Goal: Transaction & Acquisition: Purchase product/service

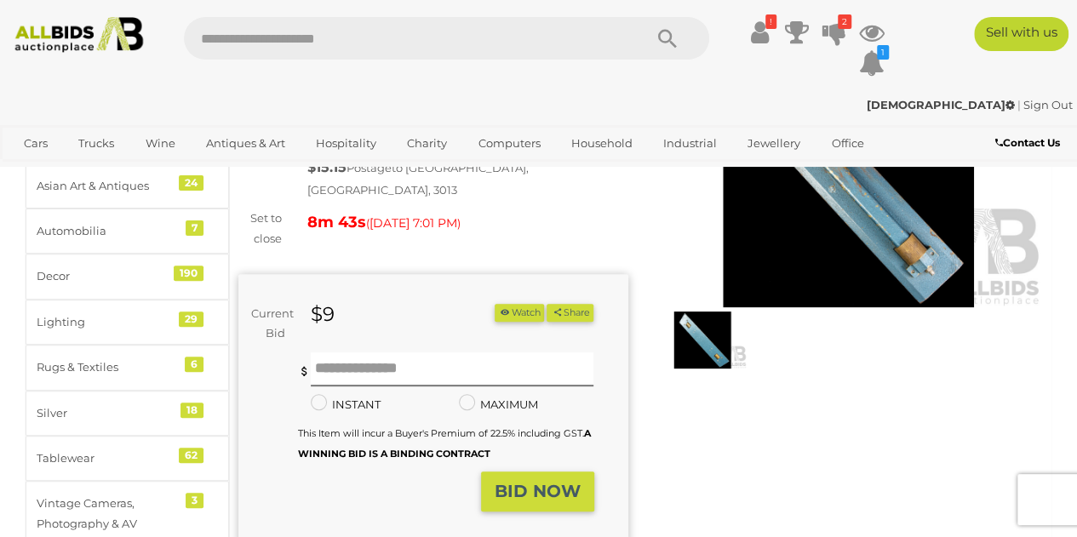
scroll to position [158, 0]
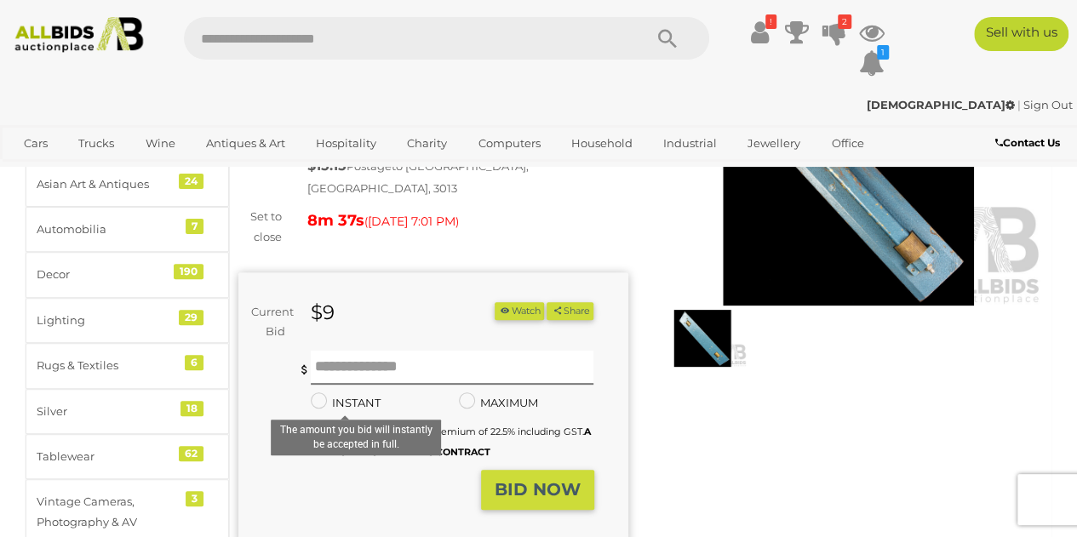
click at [525, 479] on strong "BID NOW" at bounding box center [537, 489] width 86 height 20
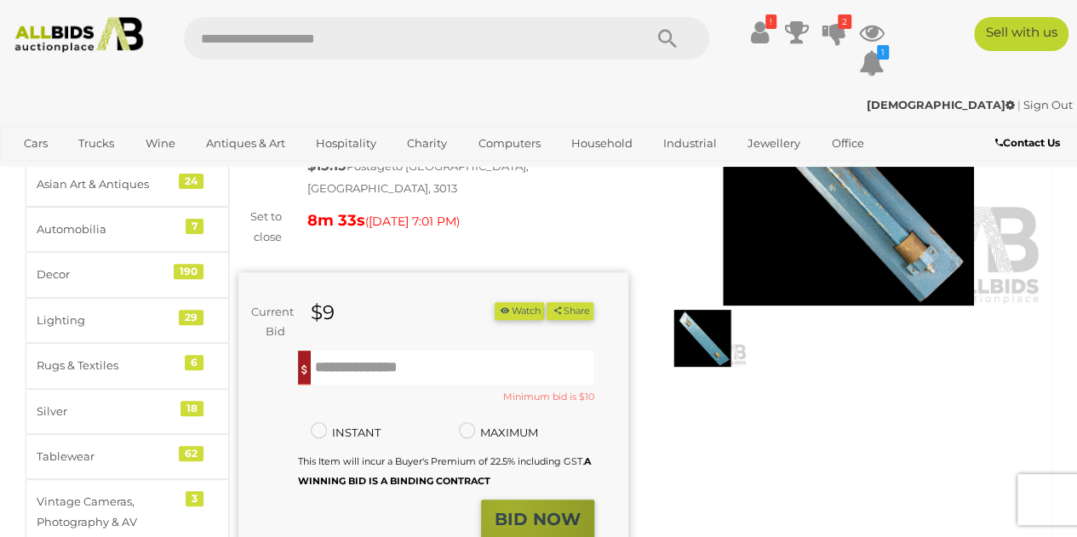
drag, startPoint x: 525, startPoint y: 474, endPoint x: 507, endPoint y: 498, distance: 29.8
click at [507, 509] on strong "BID NOW" at bounding box center [537, 519] width 86 height 20
click at [516, 509] on strong "BID NOW" at bounding box center [537, 519] width 86 height 20
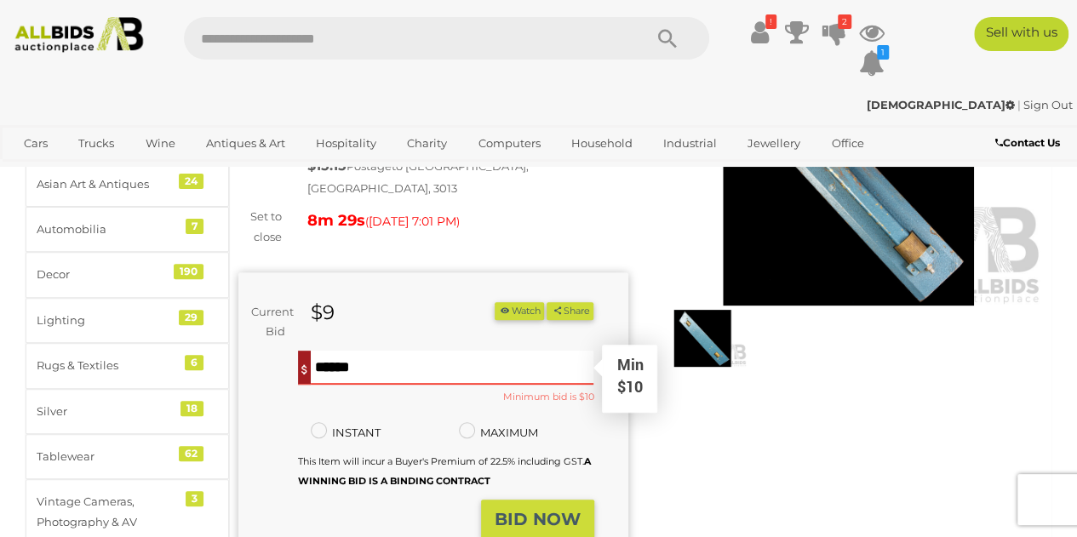
click at [327, 353] on input "text" at bounding box center [452, 368] width 283 height 34
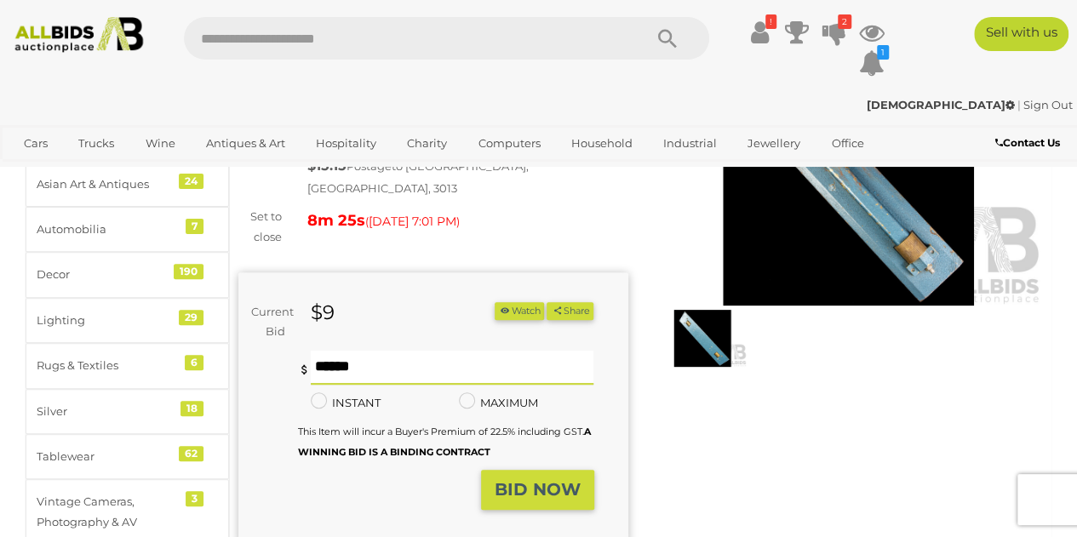
type input "**"
click at [523, 479] on strong "BID NOW" at bounding box center [537, 489] width 86 height 20
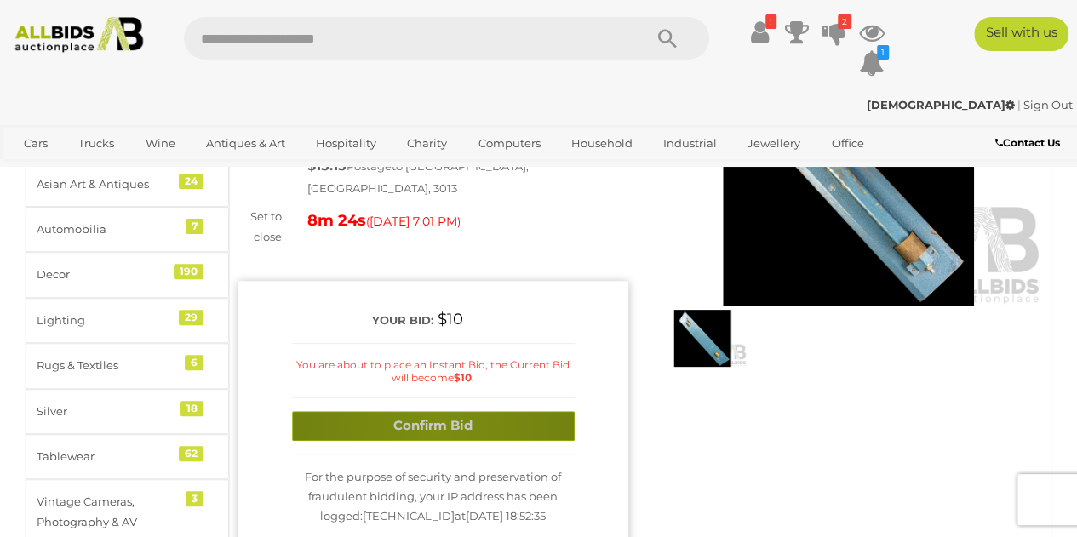
click at [434, 411] on button "Confirm Bid" at bounding box center [433, 426] width 283 height 30
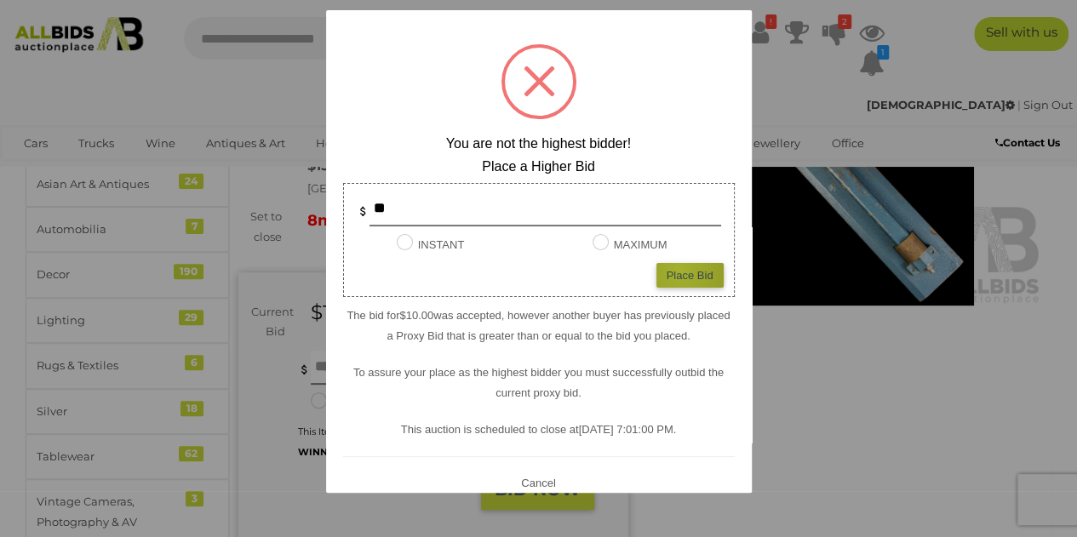
click at [666, 270] on div "Place Bid" at bounding box center [689, 275] width 67 height 25
type input "**"
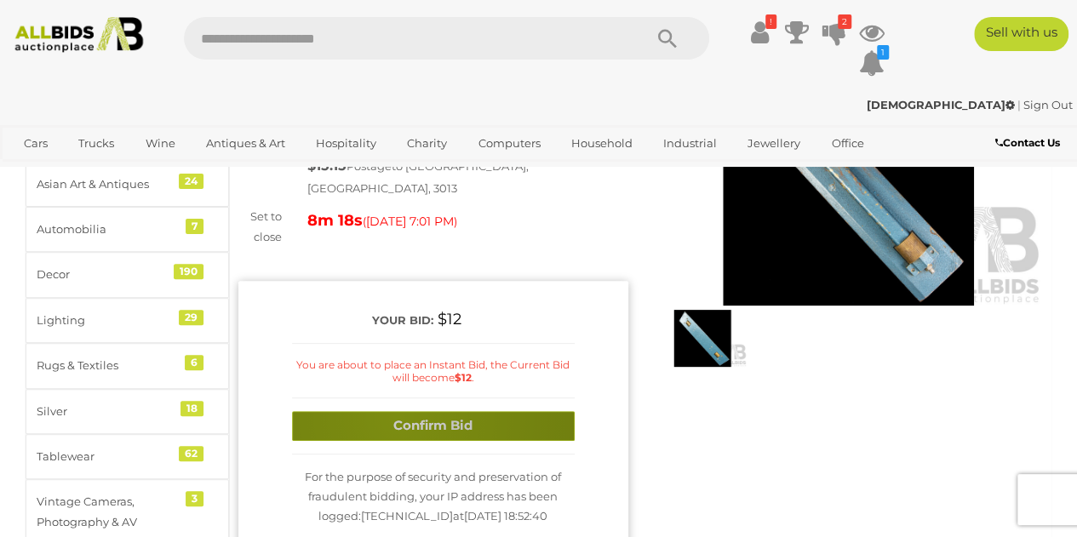
click at [396, 411] on button "Confirm Bid" at bounding box center [433, 426] width 283 height 30
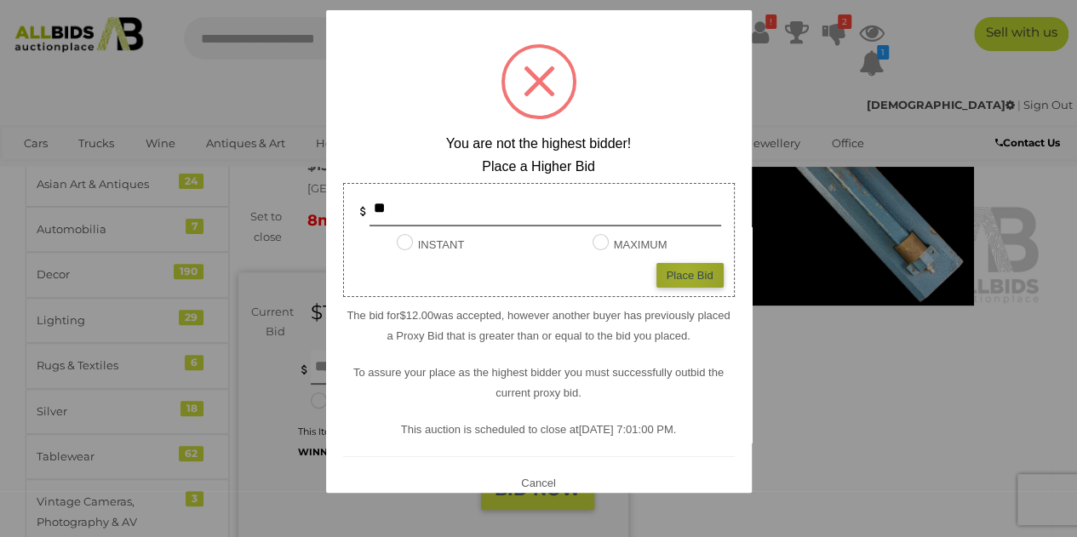
click at [673, 272] on div "Place Bid" at bounding box center [689, 275] width 67 height 25
type input "**"
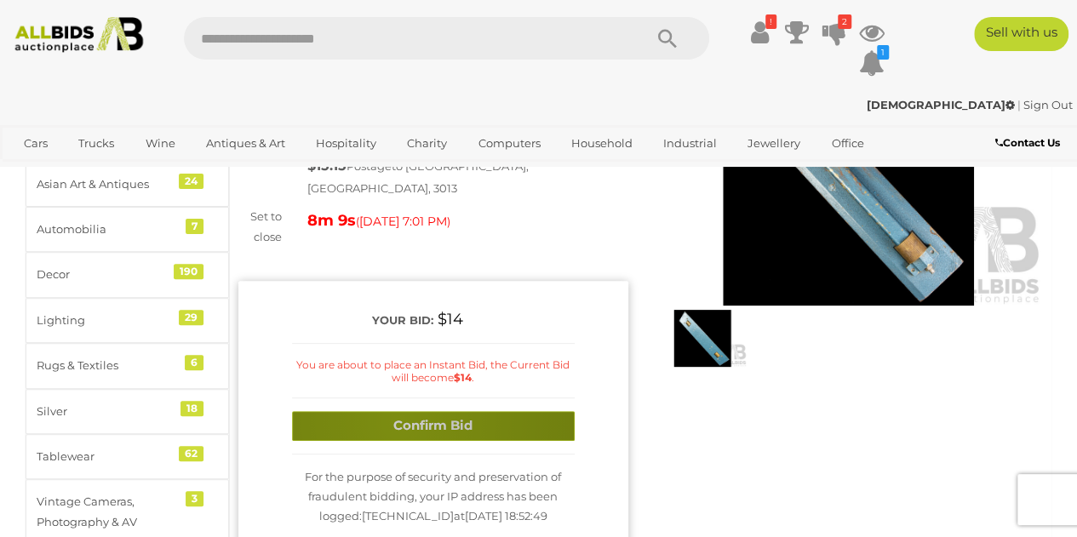
click at [397, 411] on button "Confirm Bid" at bounding box center [433, 426] width 283 height 30
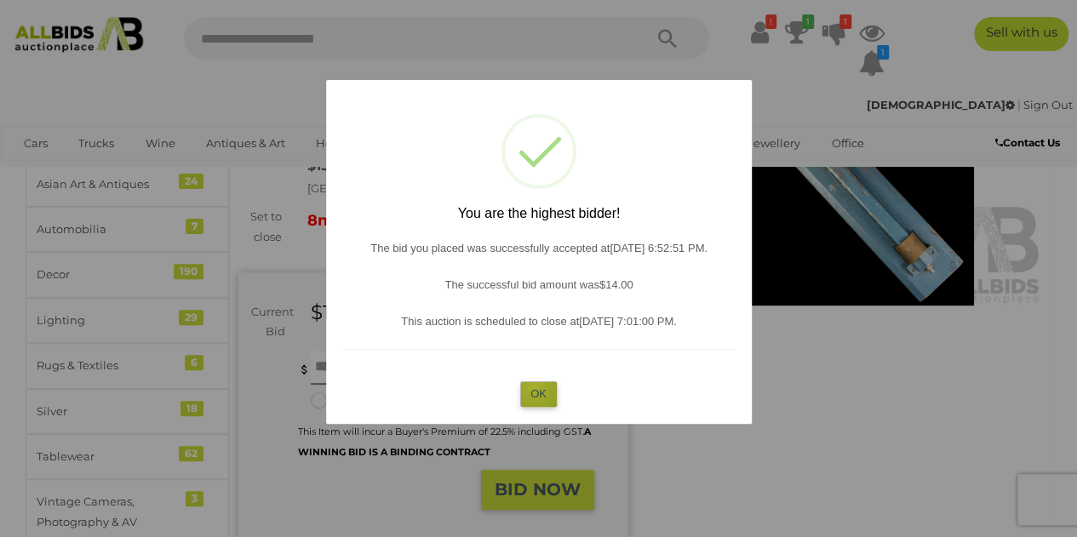
click at [534, 387] on button "OK" at bounding box center [538, 393] width 37 height 25
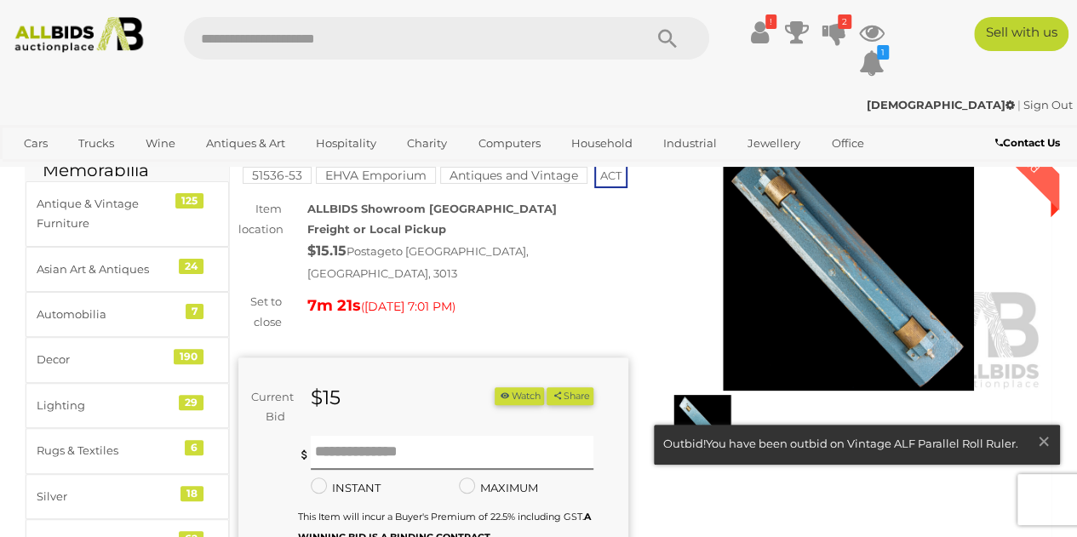
scroll to position [75, 0]
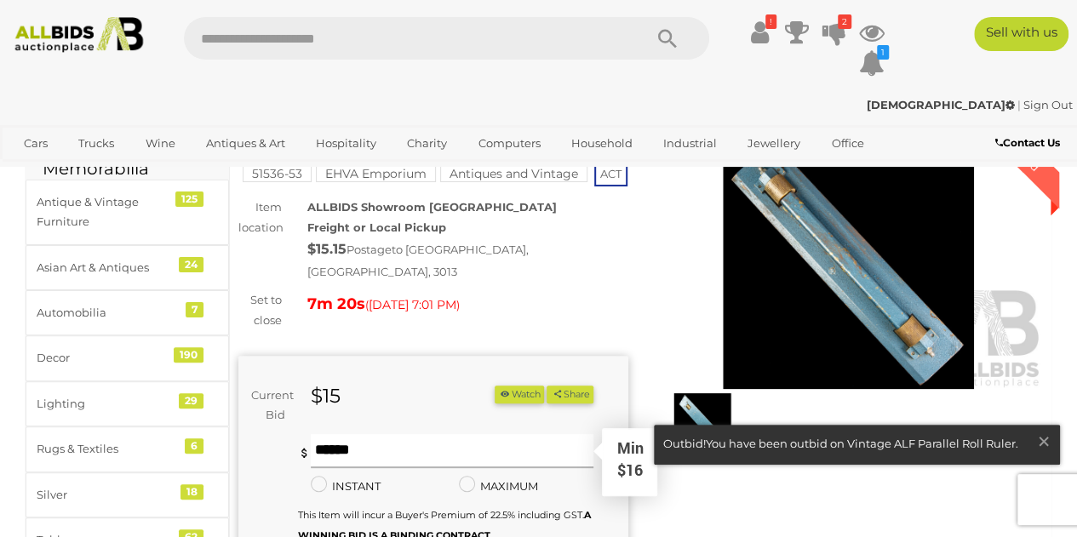
click at [334, 435] on input "text" at bounding box center [452, 451] width 283 height 34
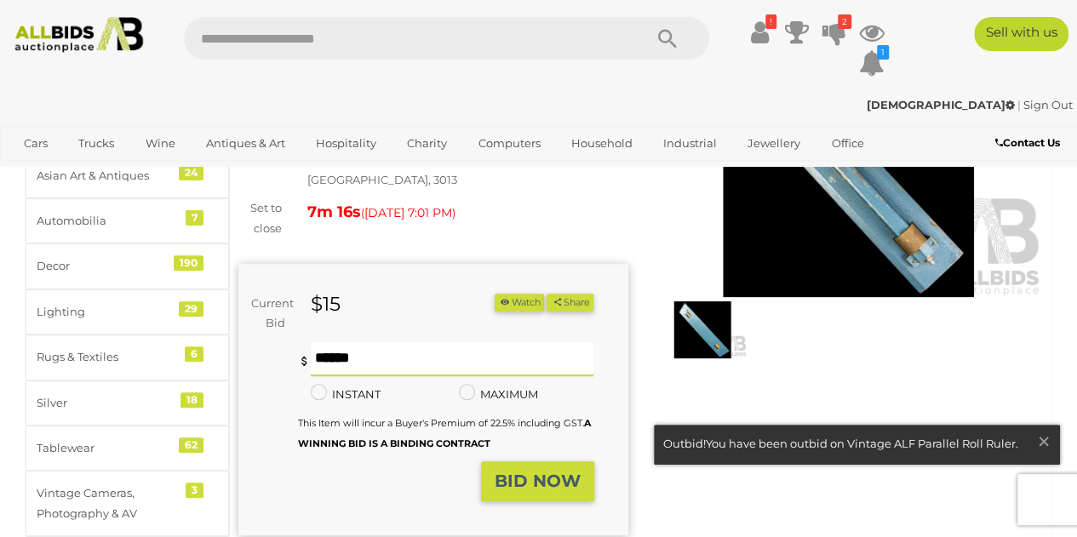
scroll to position [169, 0]
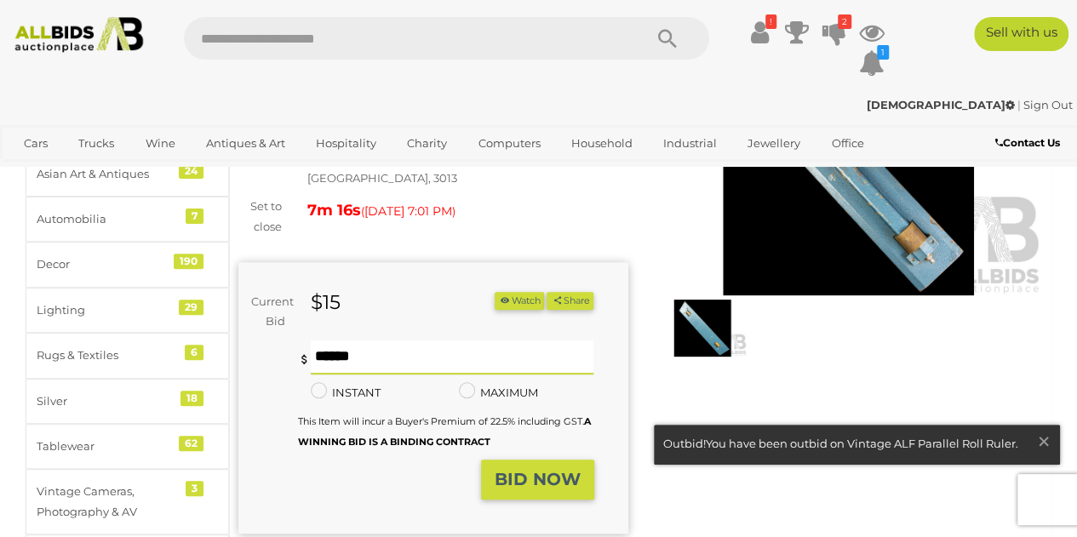
type input "**"
click at [517, 475] on strong "BID NOW" at bounding box center [537, 479] width 86 height 20
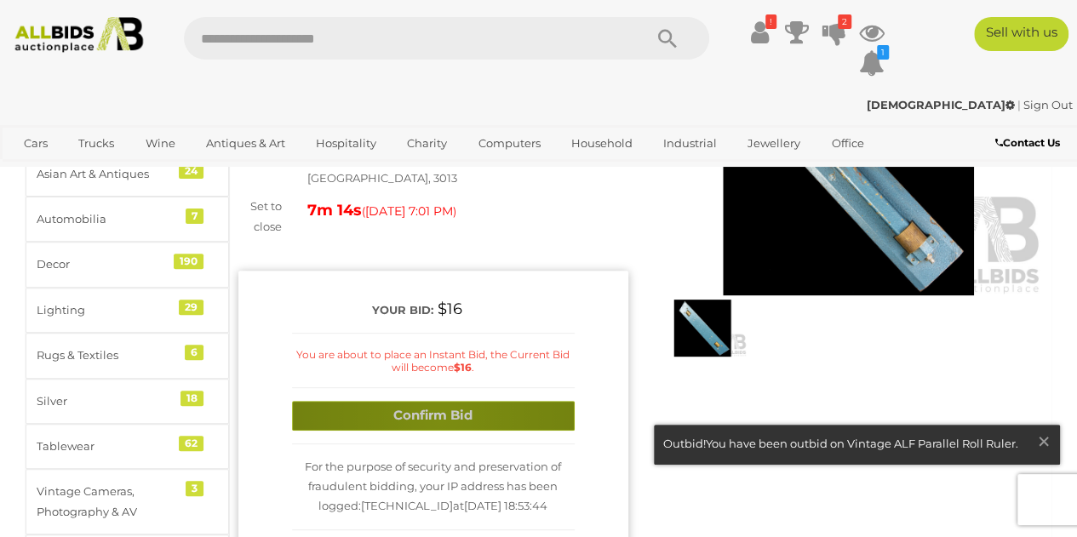
click at [440, 401] on button "Confirm Bid" at bounding box center [433, 416] width 283 height 30
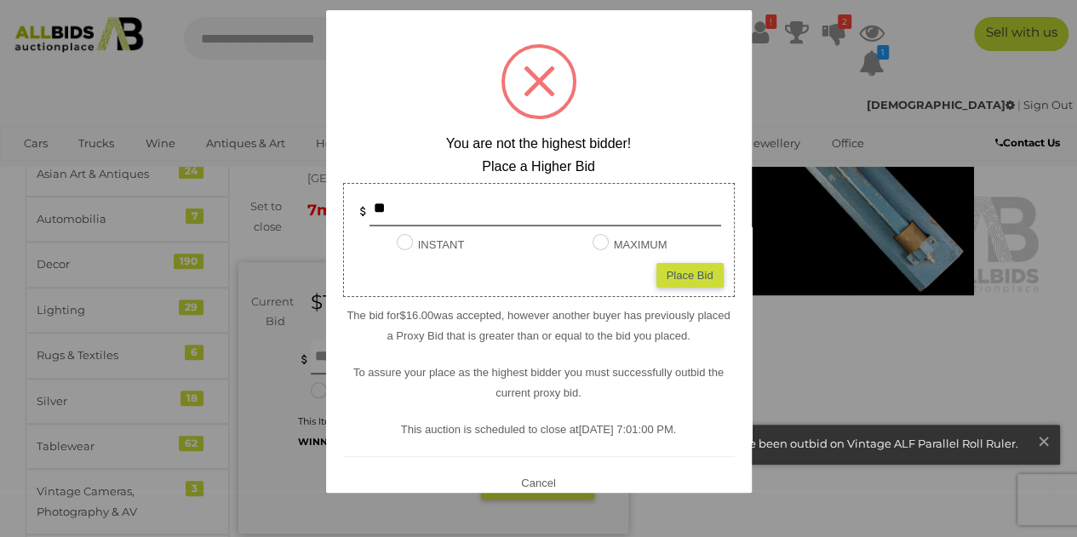
click at [656, 278] on div "Place Bid" at bounding box center [689, 275] width 67 height 25
type input "**"
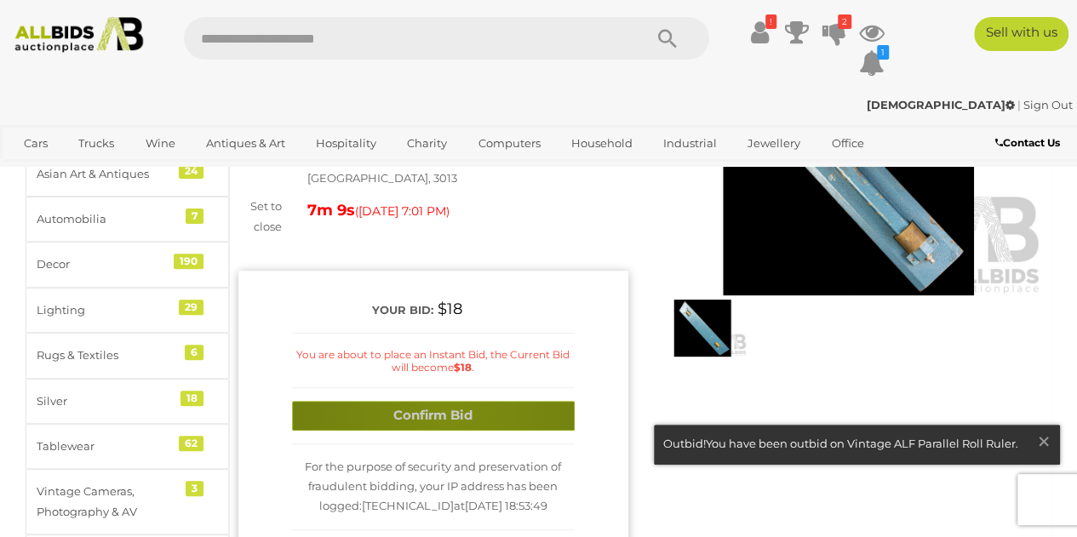
click at [446, 401] on button "Confirm Bid" at bounding box center [433, 416] width 283 height 30
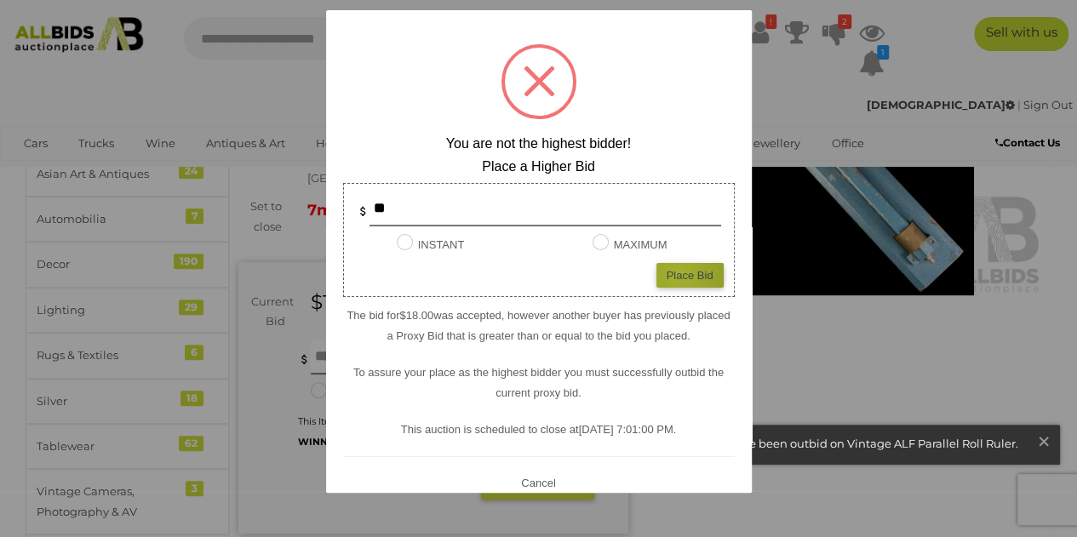
click at [666, 275] on div "Place Bid" at bounding box center [689, 275] width 67 height 25
type input "**"
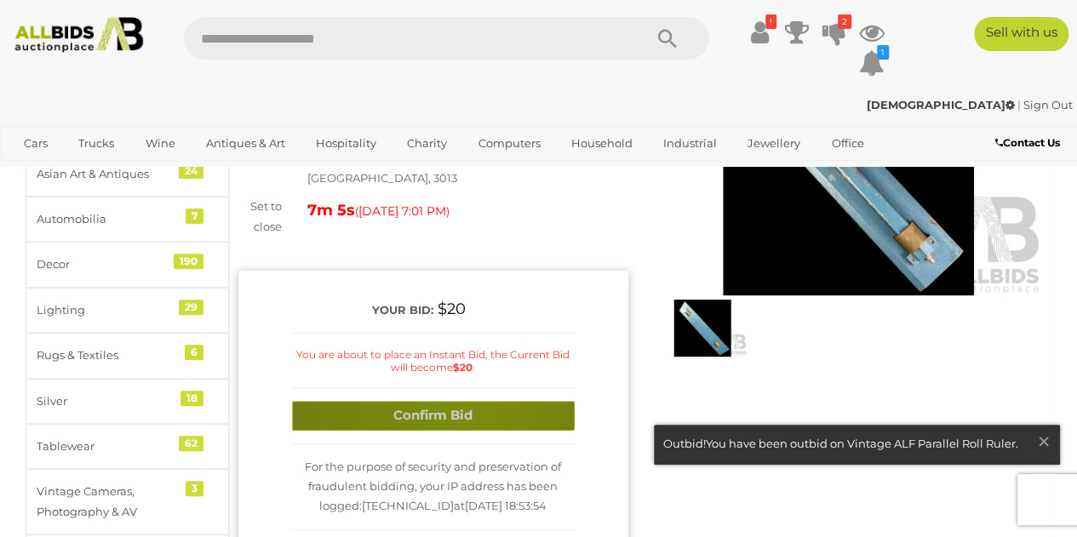
click at [463, 401] on button "Confirm Bid" at bounding box center [433, 416] width 283 height 30
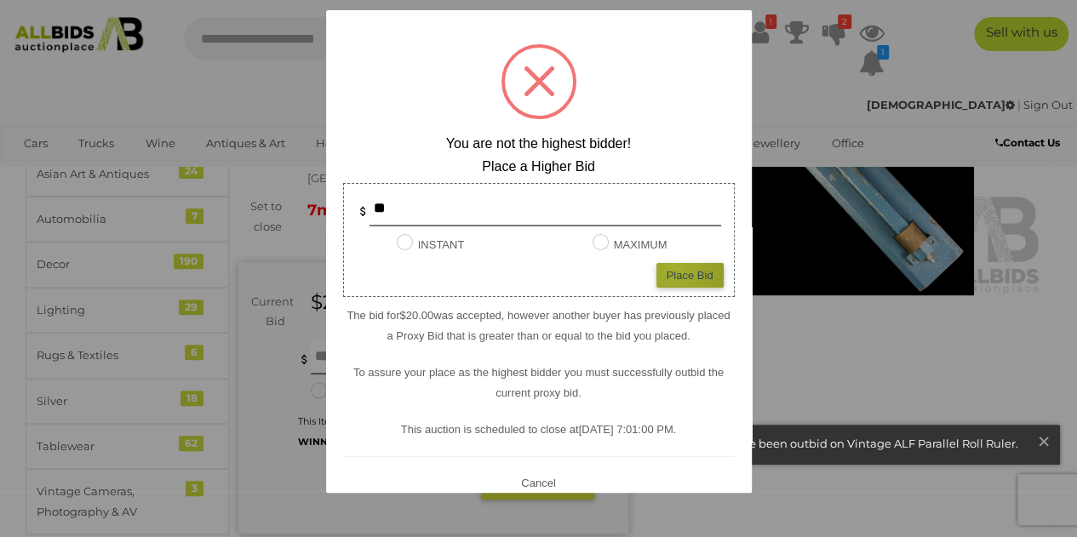
click at [662, 266] on div "Place Bid" at bounding box center [689, 275] width 67 height 25
type input "**"
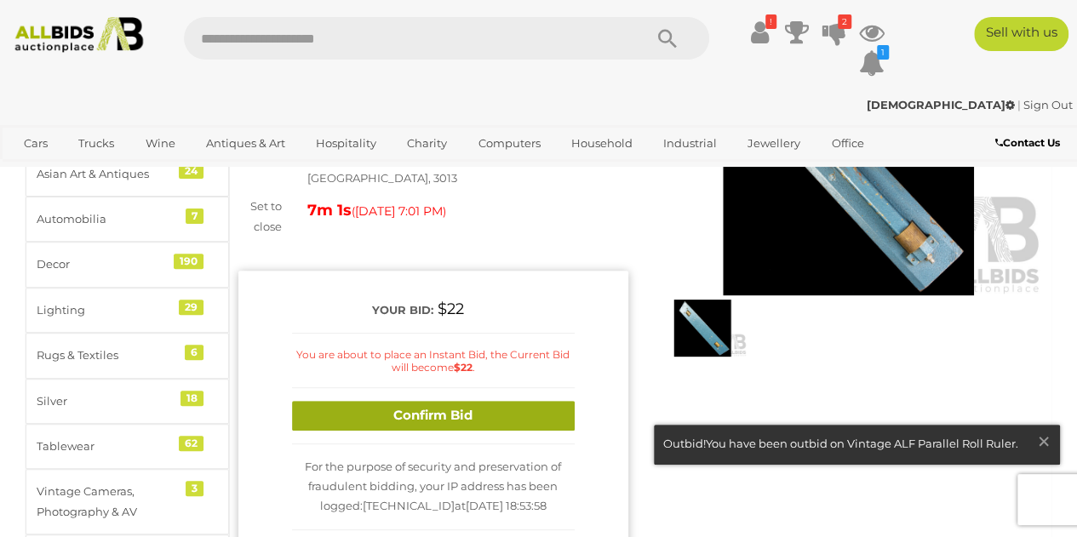
click at [407, 401] on button "Confirm Bid" at bounding box center [433, 416] width 283 height 30
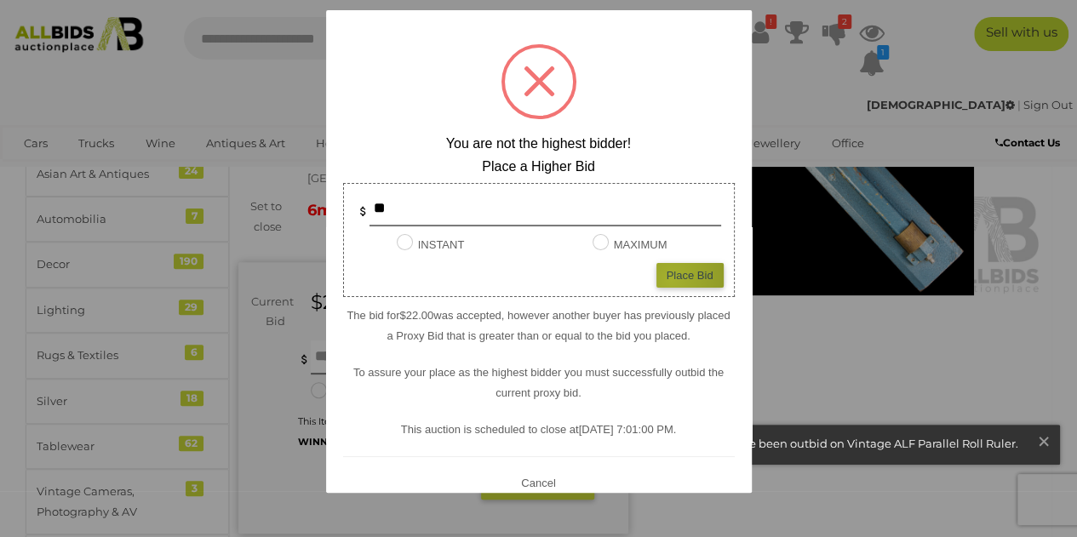
click at [658, 280] on div "Place Bid" at bounding box center [689, 275] width 67 height 25
type input "**"
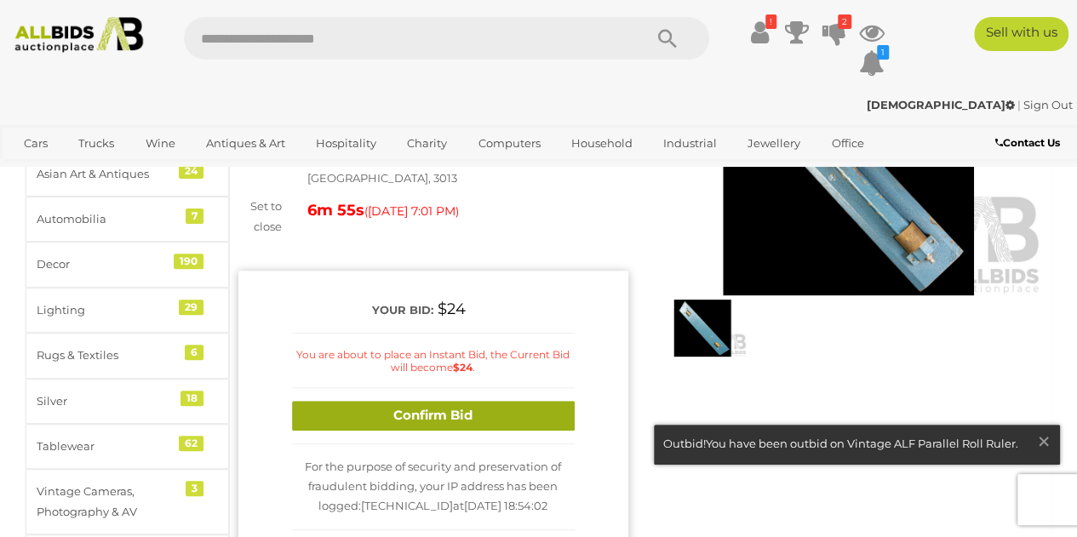
click at [410, 401] on button "Confirm Bid" at bounding box center [433, 416] width 283 height 30
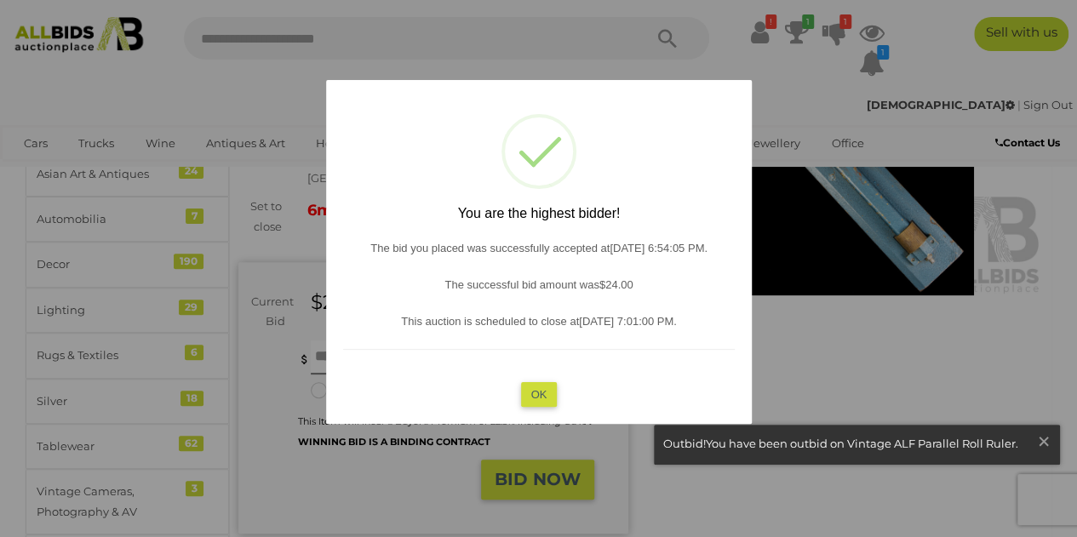
click at [546, 389] on button "OK" at bounding box center [538, 393] width 37 height 25
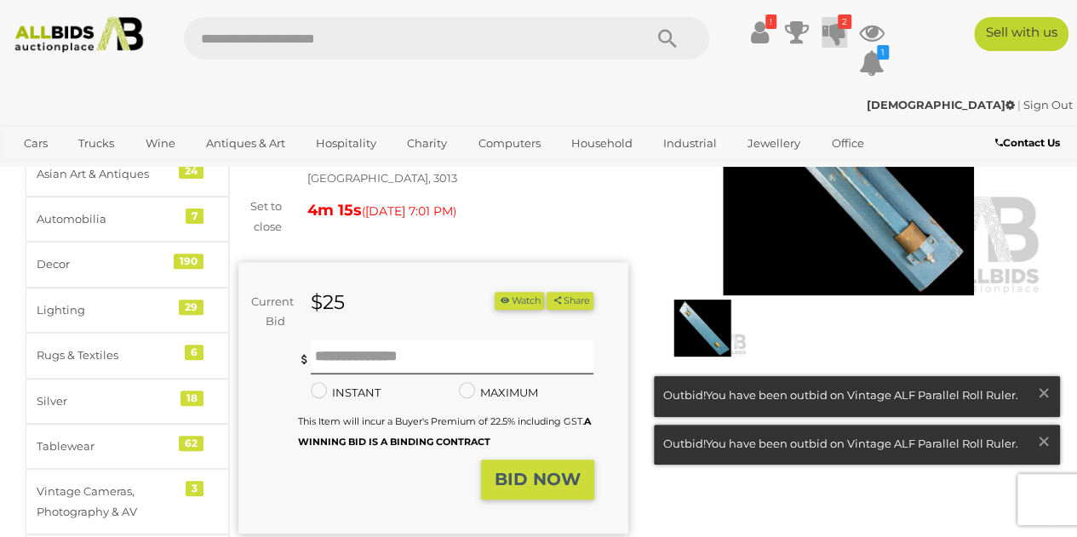
click at [848, 25] on icon "2" at bounding box center [844, 21] width 14 height 14
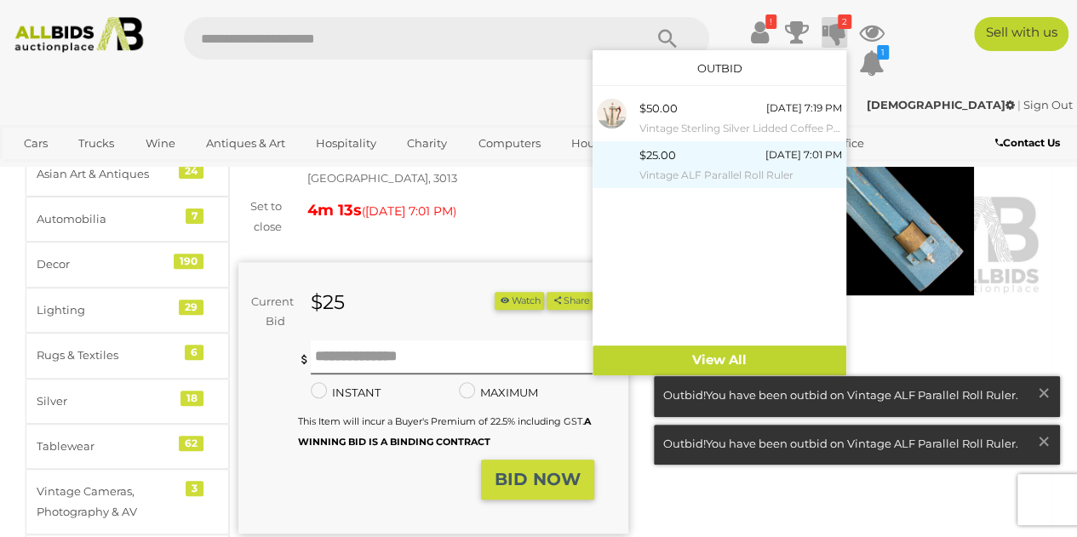
click at [669, 174] on small "Vintage ALF Parallel Roll Ruler" at bounding box center [740, 175] width 203 height 19
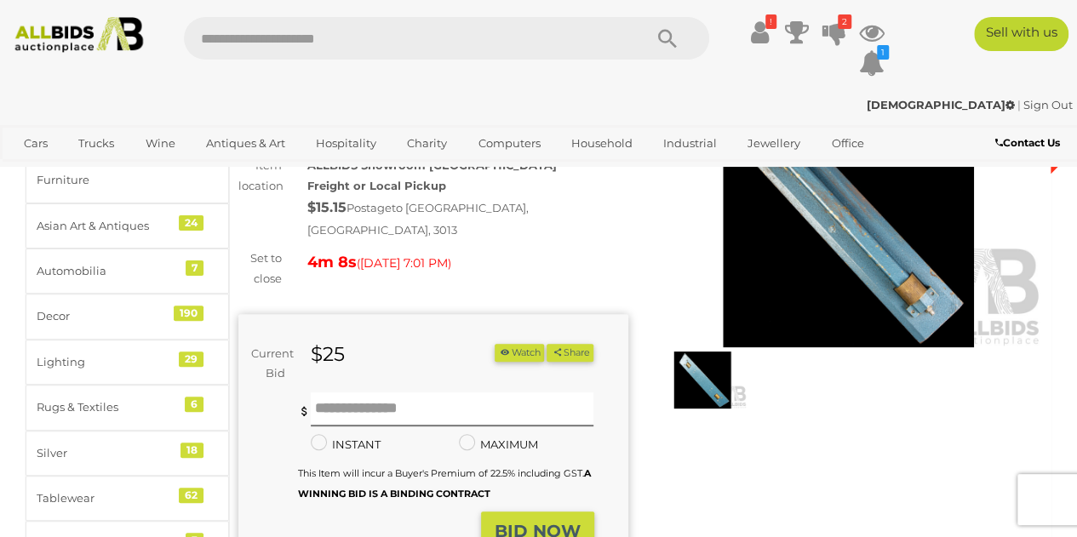
scroll to position [147, 0]
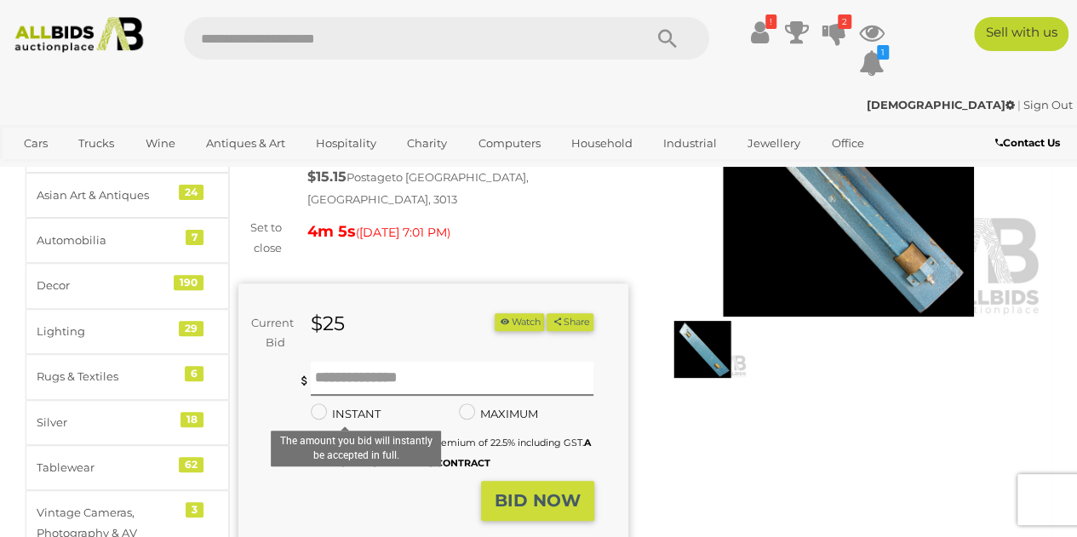
click at [537, 490] on strong "BID NOW" at bounding box center [537, 500] width 86 height 20
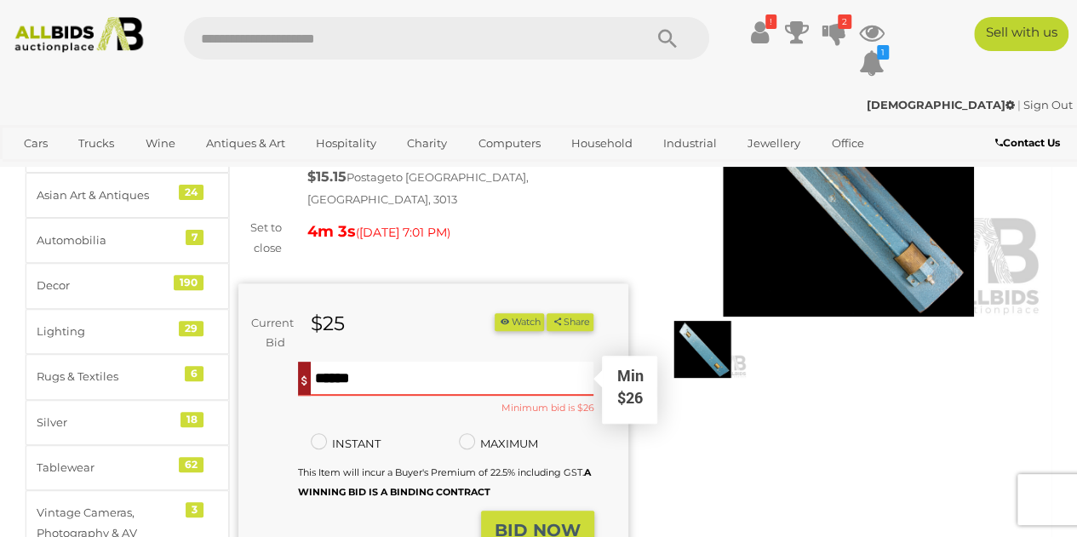
click at [329, 367] on input "text" at bounding box center [452, 379] width 283 height 34
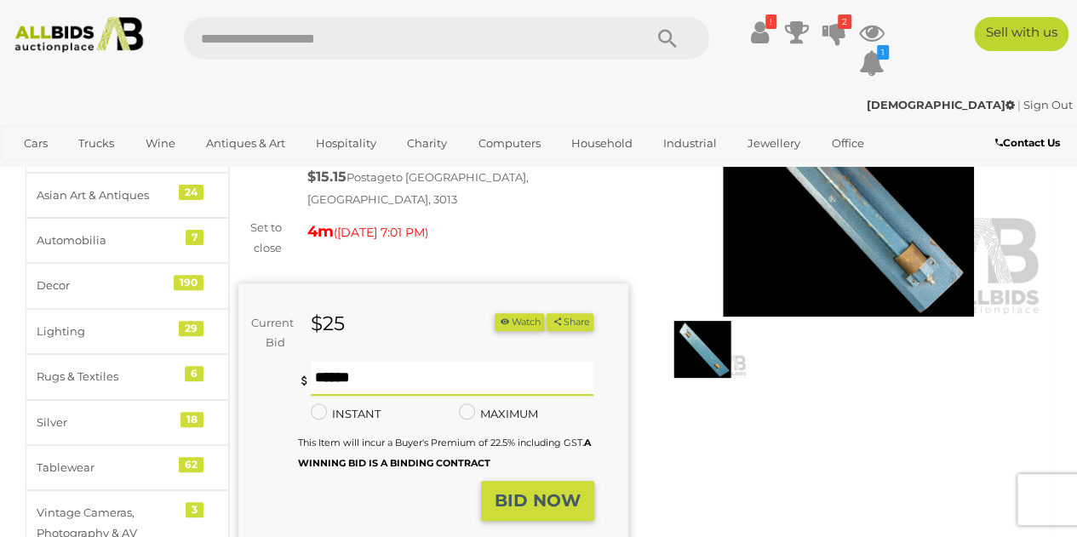
type input "**"
click at [539, 493] on strong "BID NOW" at bounding box center [537, 500] width 86 height 20
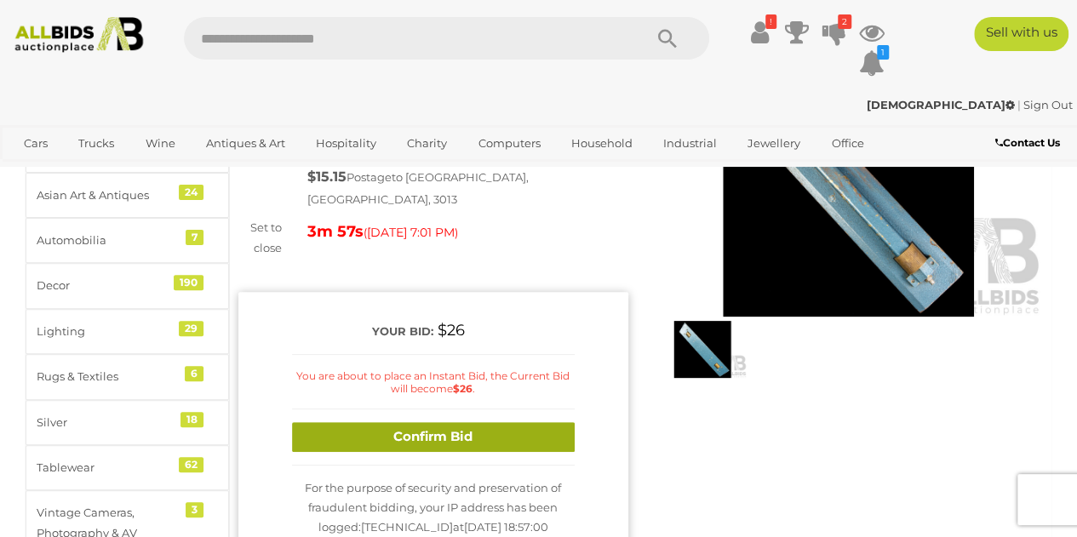
click at [412, 422] on button "Confirm Bid" at bounding box center [433, 437] width 283 height 30
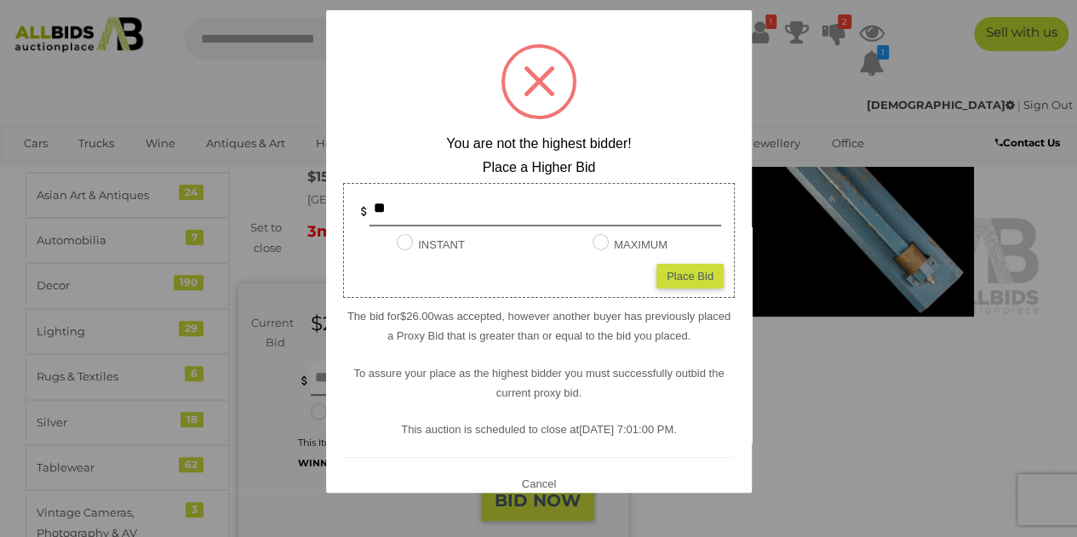
click at [672, 273] on div "Place Bid" at bounding box center [689, 275] width 67 height 25
type input "**"
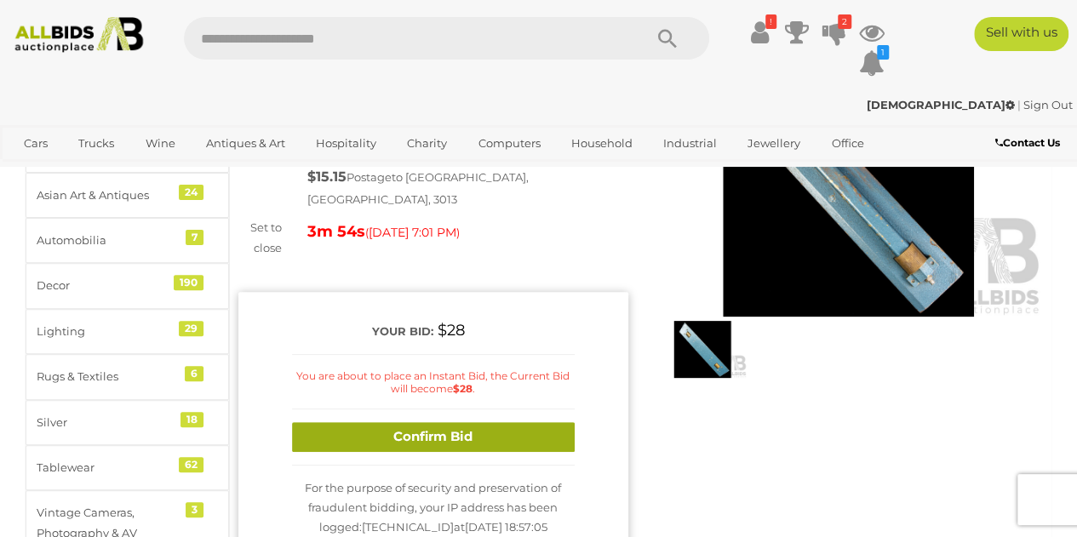
click at [362, 422] on button "Confirm Bid" at bounding box center [433, 437] width 283 height 30
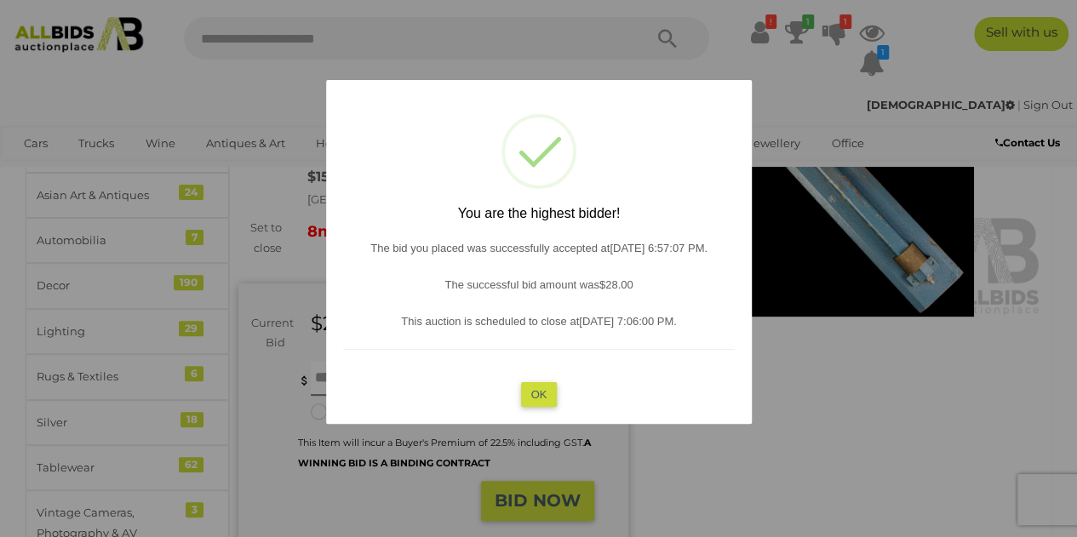
click at [540, 387] on button "OK" at bounding box center [538, 393] width 37 height 25
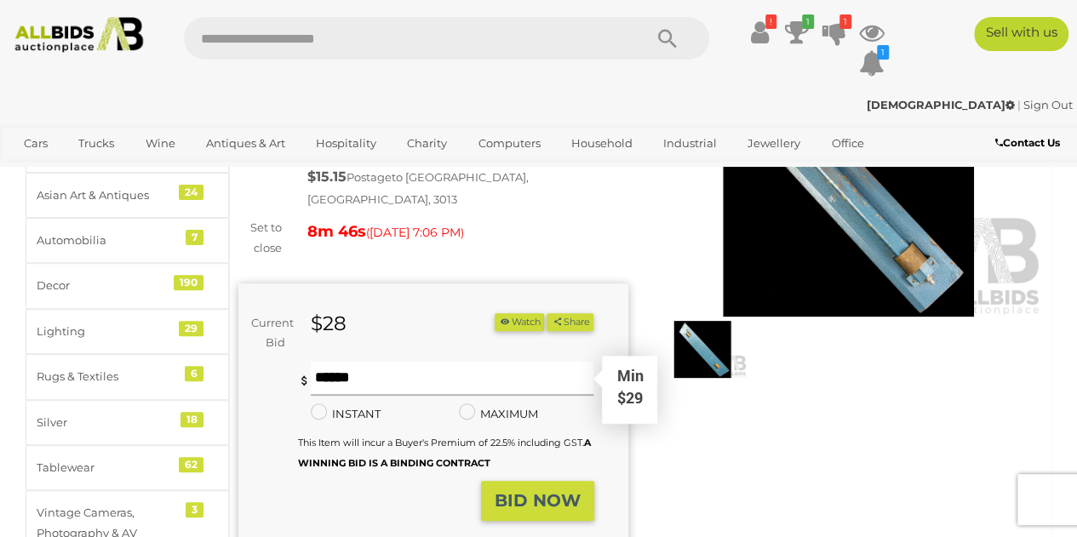
click at [341, 364] on input "text" at bounding box center [452, 379] width 283 height 34
type input "**"
click at [536, 491] on strong "BID NOW" at bounding box center [537, 500] width 86 height 20
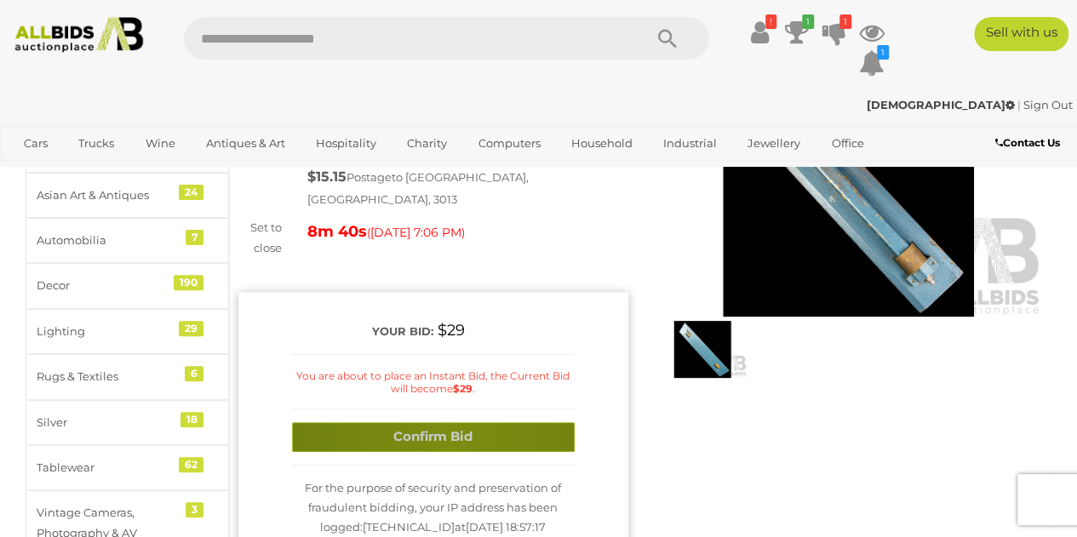
click at [449, 422] on button "Confirm Bid" at bounding box center [433, 437] width 283 height 30
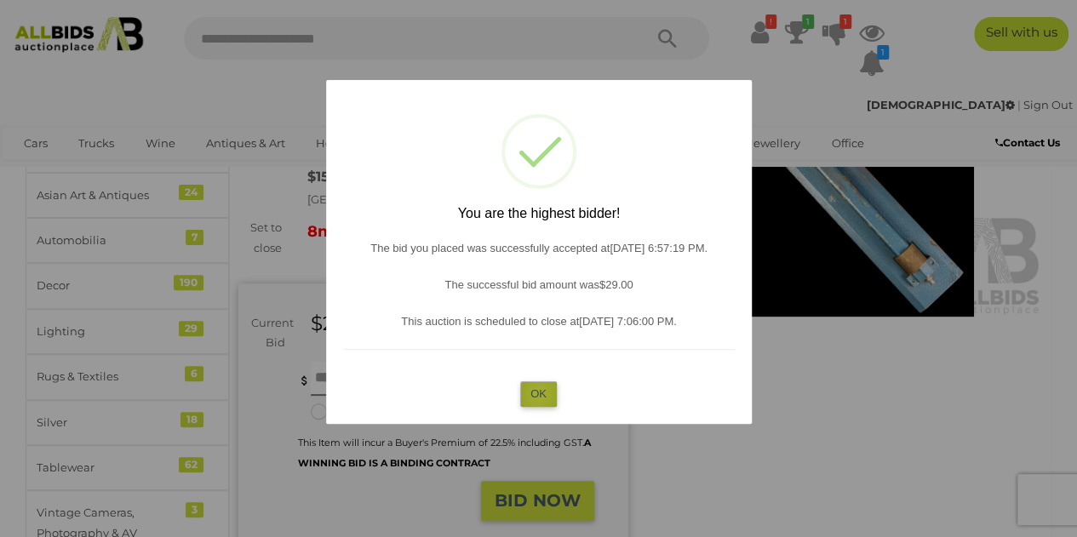
click at [539, 392] on button "OK" at bounding box center [538, 393] width 37 height 25
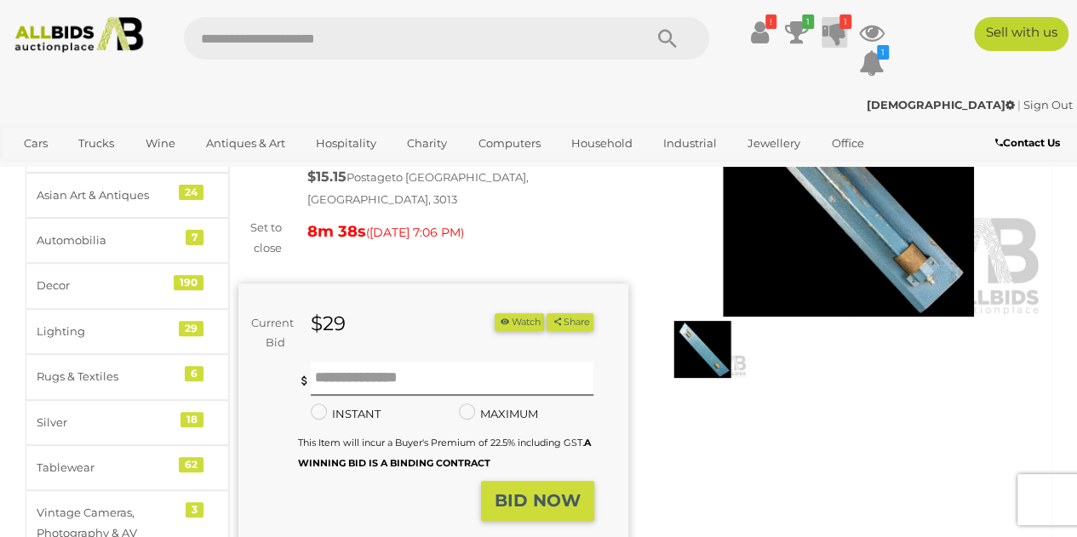
click at [822, 38] on icon at bounding box center [834, 32] width 24 height 31
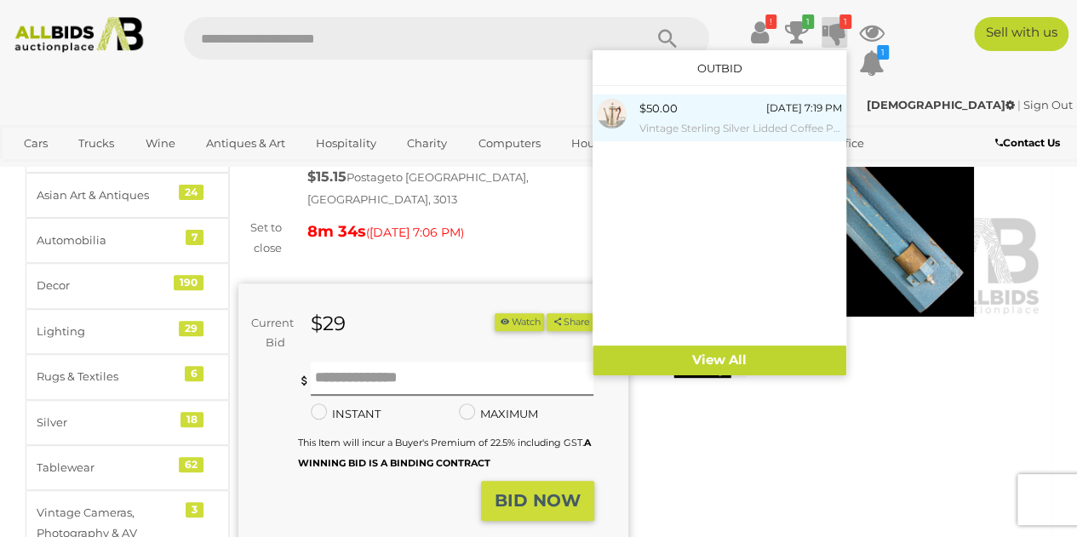
click at [660, 121] on small "Vintage Sterling Silver Lidded Coffee Pot, [GEOGRAPHIC_DATA], 1946" at bounding box center [740, 128] width 203 height 19
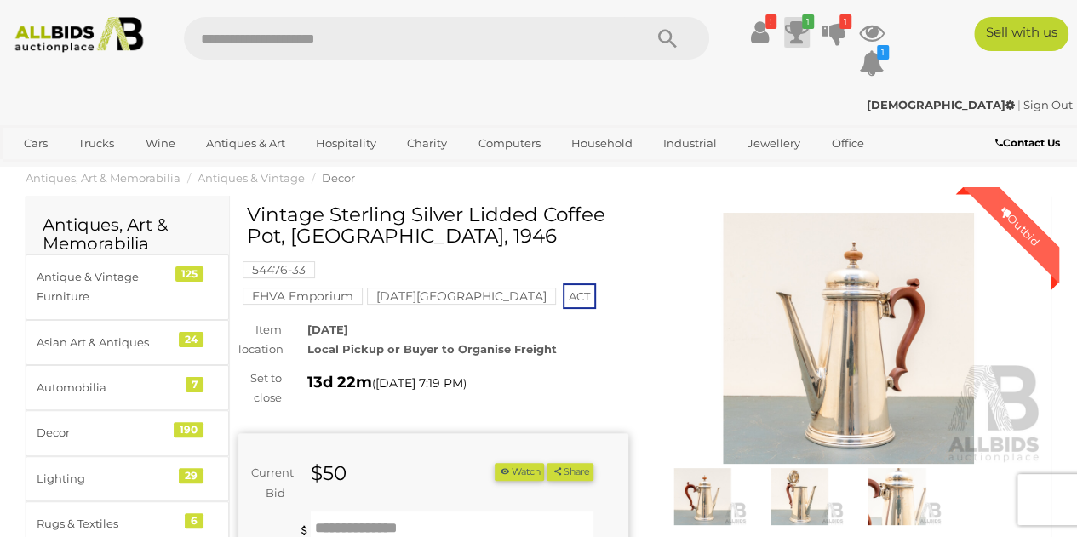
click at [802, 28] on icon "1" at bounding box center [808, 21] width 12 height 14
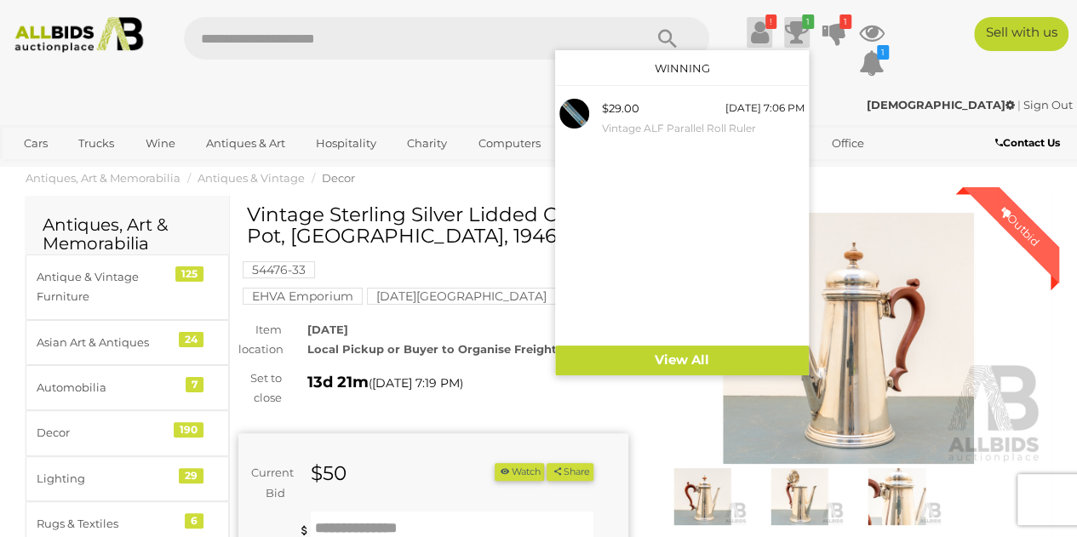
click at [759, 30] on icon at bounding box center [760, 32] width 18 height 31
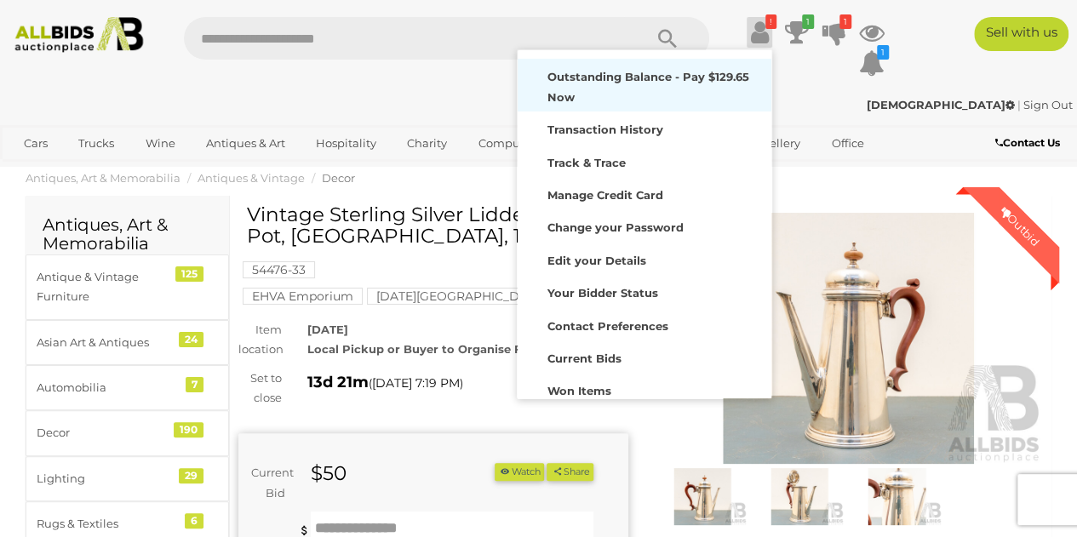
click at [617, 85] on div "Outstanding Balance - Pay $129.65 Now" at bounding box center [644, 85] width 245 height 44
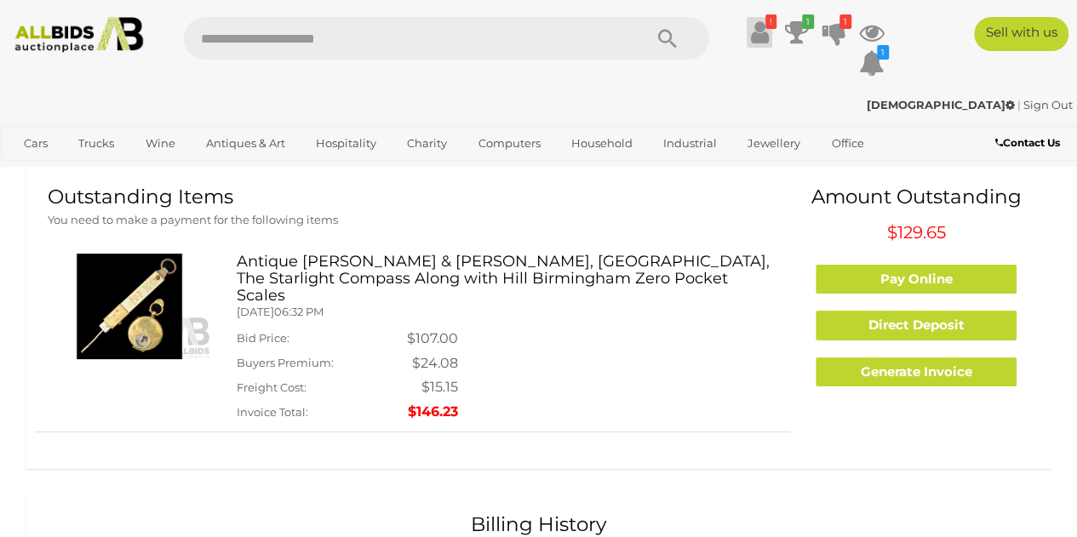
click at [754, 37] on icon at bounding box center [760, 32] width 18 height 31
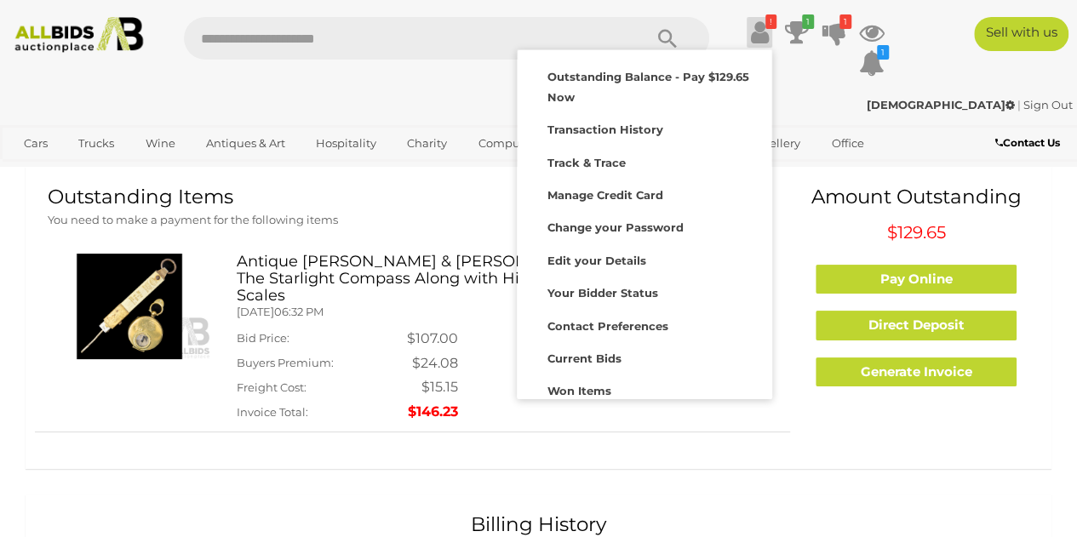
click at [754, 37] on icon at bounding box center [760, 32] width 18 height 31
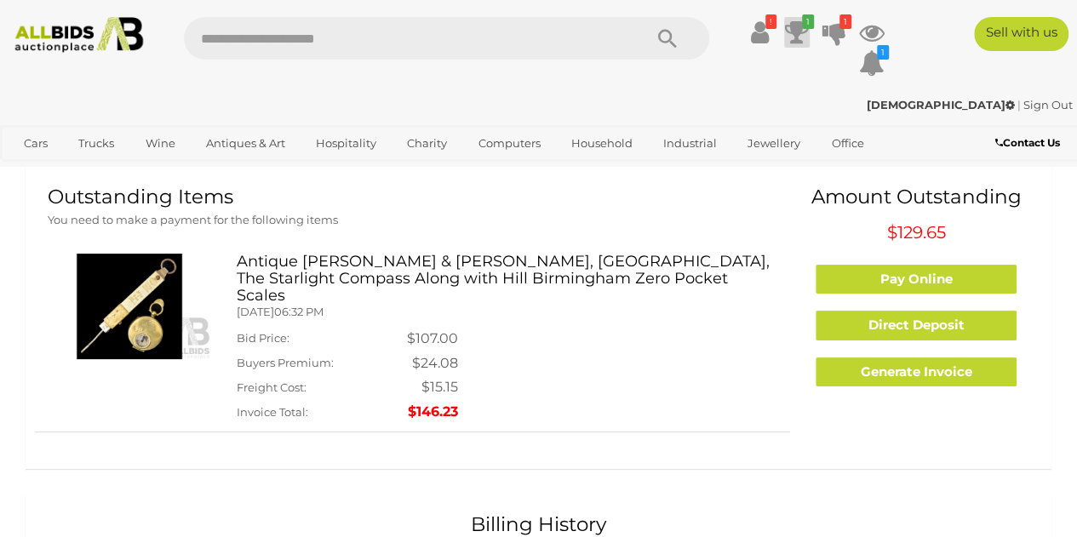
click at [803, 31] on icon at bounding box center [797, 32] width 24 height 31
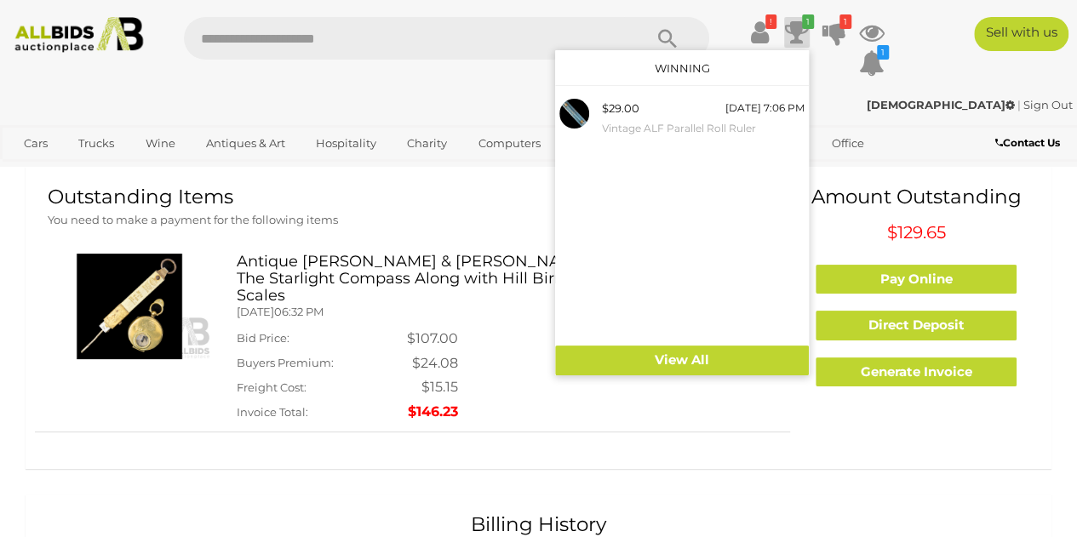
click at [337, 273] on h3 "Antique Lawrence & Mayo, London, The Starlight Compass Along with Hill Birmingh…" at bounding box center [507, 279] width 540 height 50
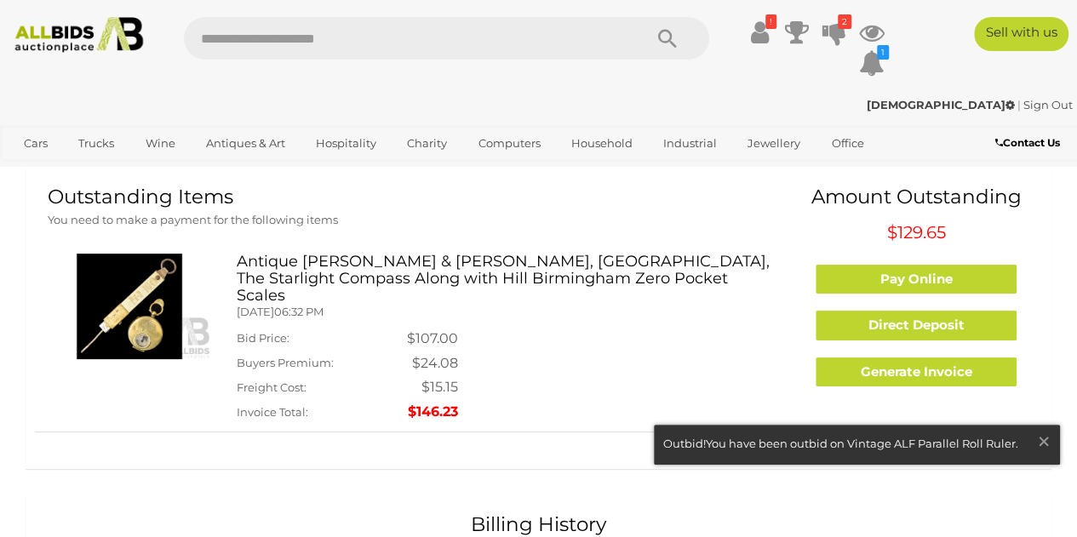
click at [92, 308] on img at bounding box center [129, 307] width 163 height 106
drag, startPoint x: 237, startPoint y: 279, endPoint x: 519, endPoint y: 285, distance: 281.8
click at [519, 285] on h3 "Antique Lawrence & Mayo, London, The Starlight Compass Along with Hill Birmingh…" at bounding box center [507, 279] width 540 height 50
copy h3 "Hill Birmingham Zero Pocket Scales"
